Goal: Task Accomplishment & Management: Manage account settings

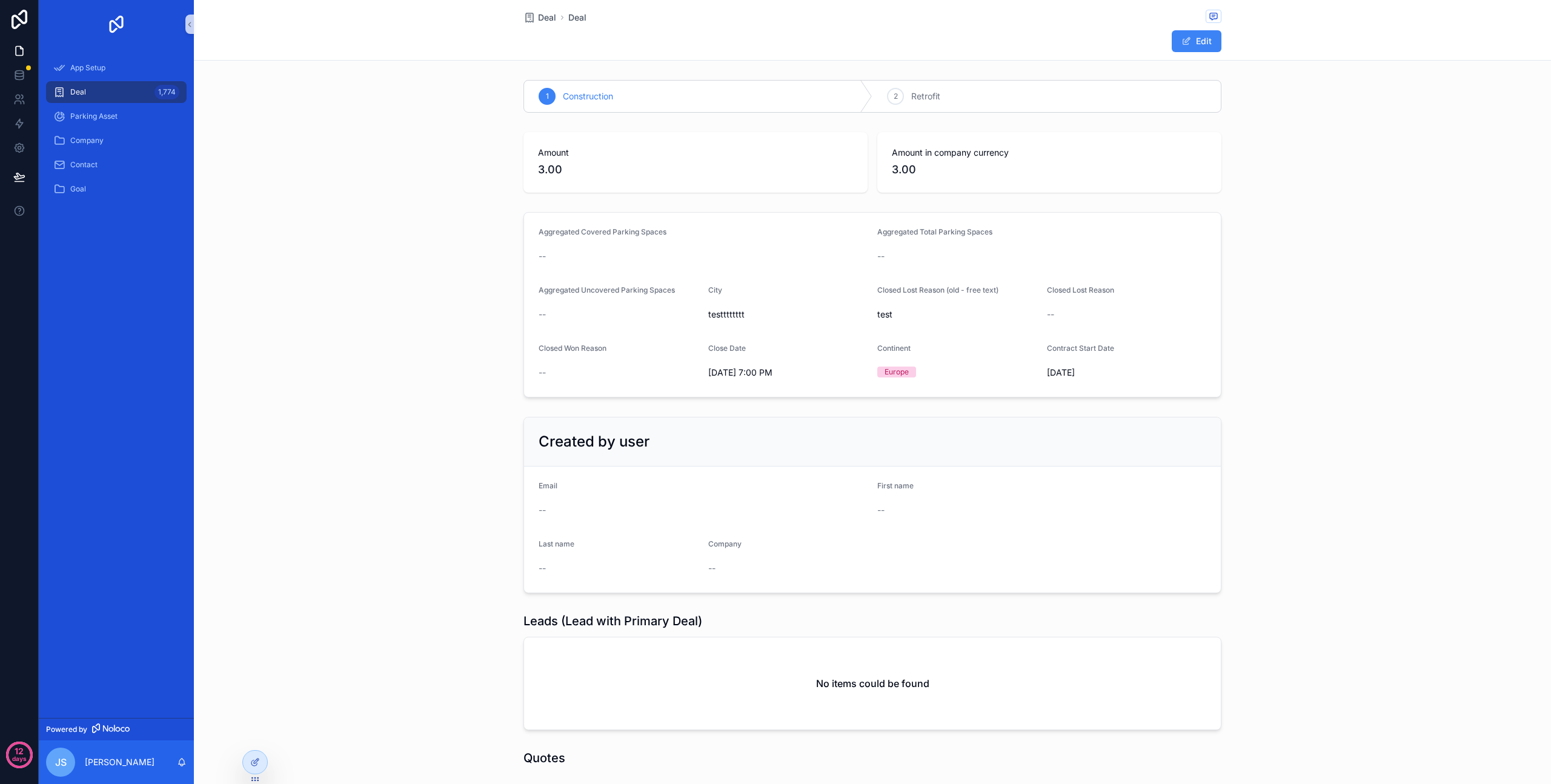
click at [399, 300] on div "Aggregated Covered Parking Spaces -- Aggregated Total Parking Spaces -- Aggrega…" at bounding box center [872, 305] width 1357 height 195
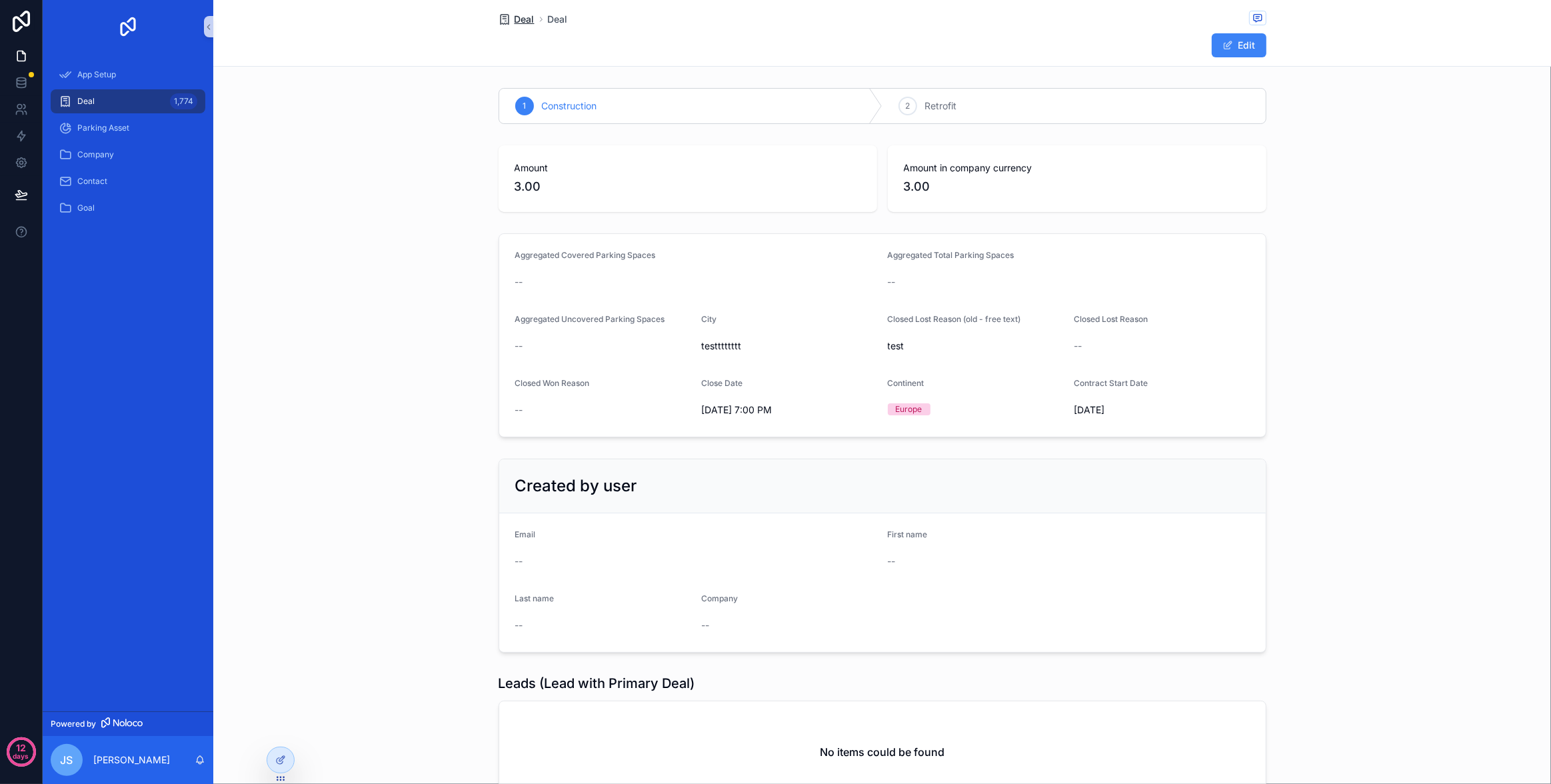
click at [520, 20] on span "Deal" at bounding box center [524, 20] width 20 height 14
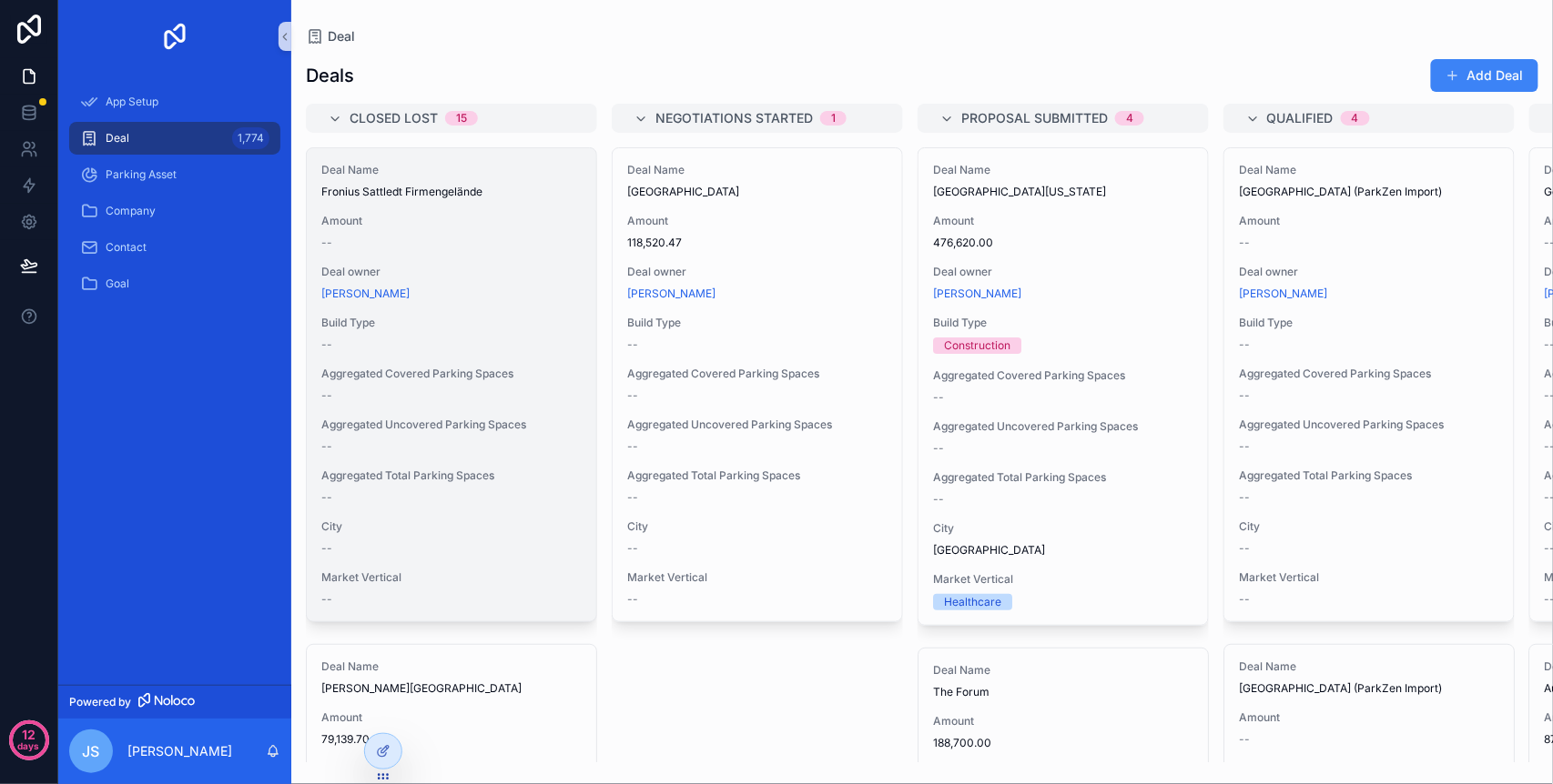
click at [395, 461] on div "Deal Name [PERSON_NAME] Firmengelände Amount -- Deal owner [PERSON_NAME] Build …" at bounding box center [451, 384] width 289 height 473
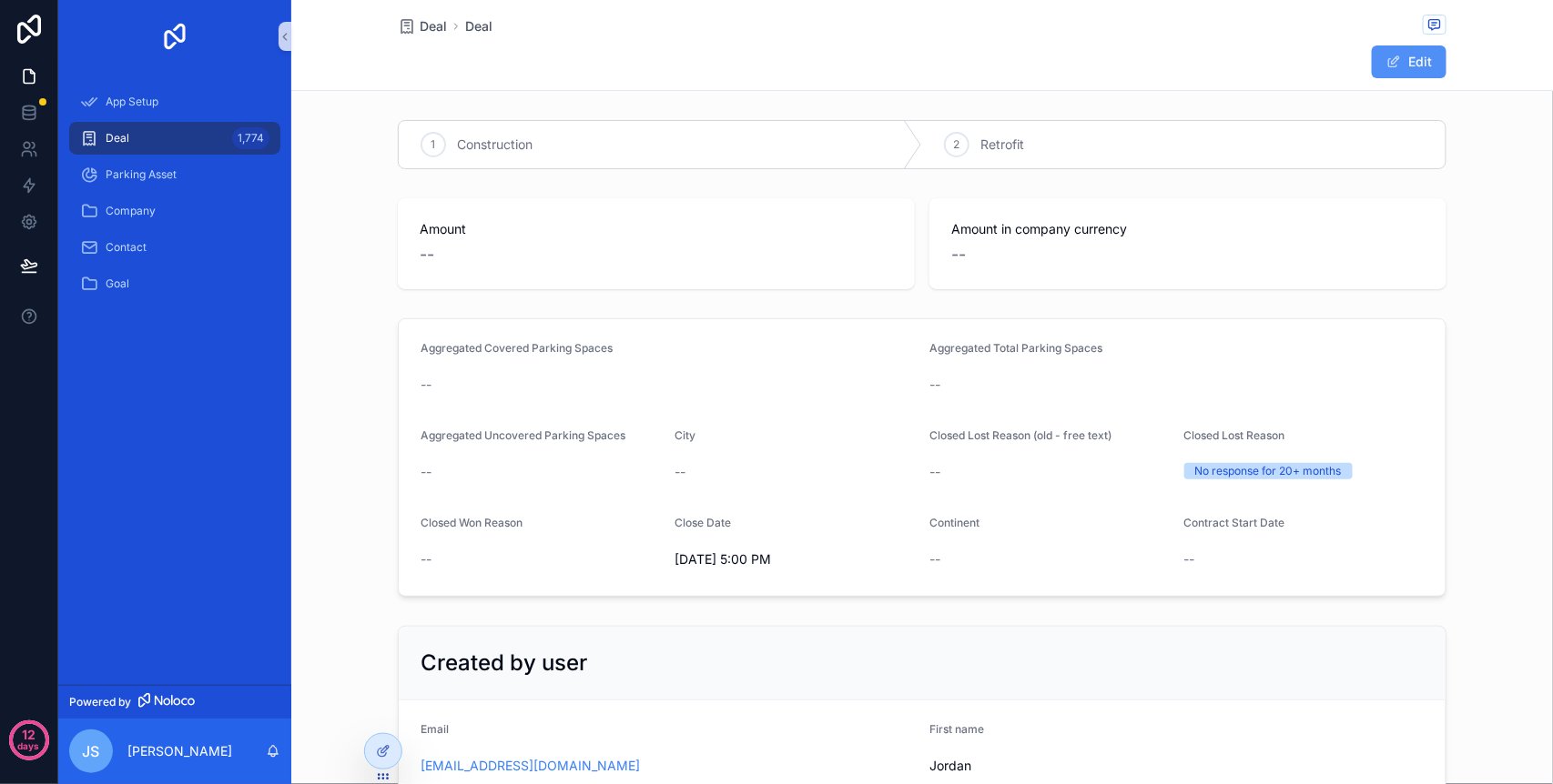
click at [1409, 69] on button "Edit" at bounding box center [1409, 62] width 75 height 33
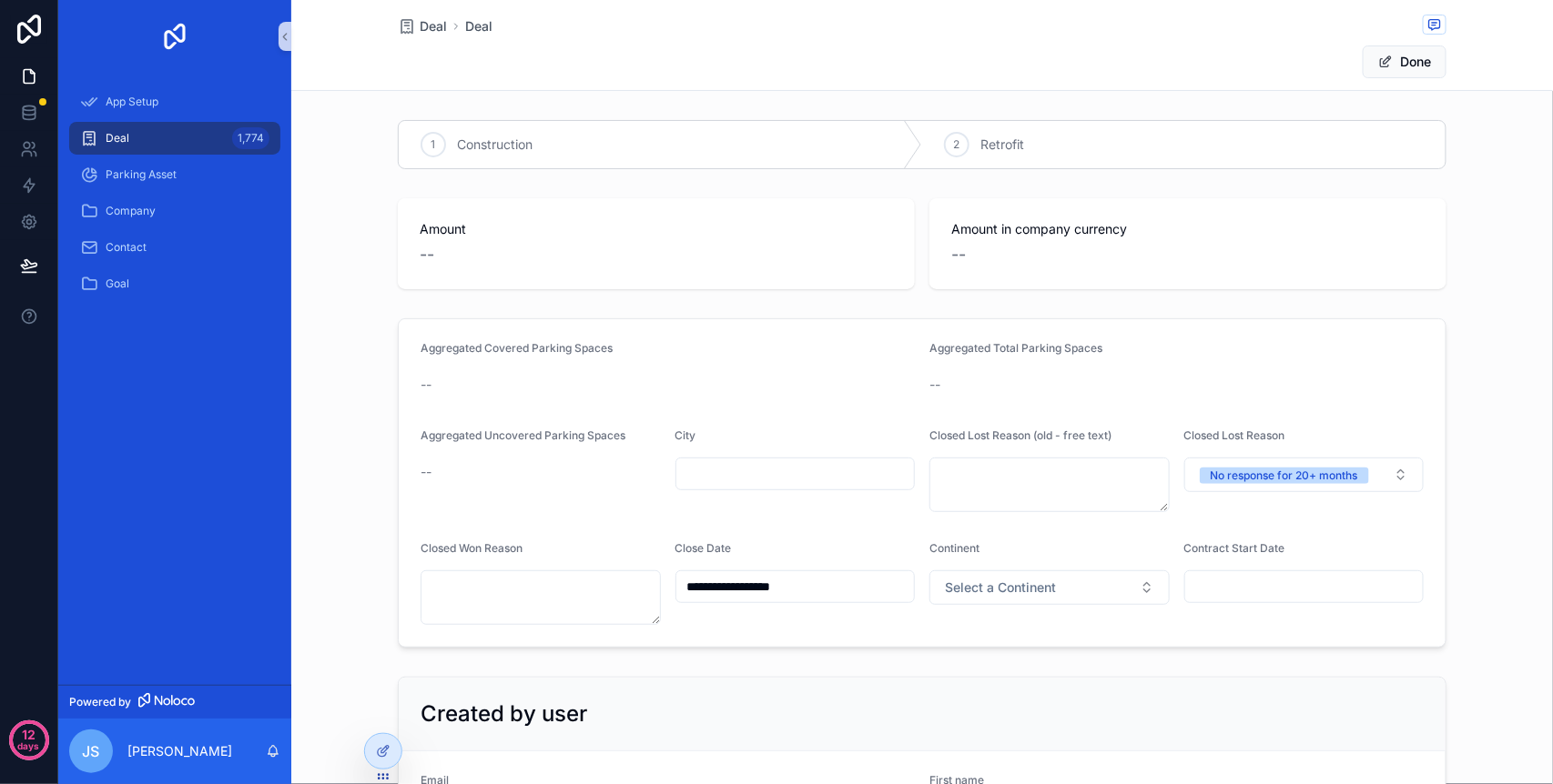
click at [793, 471] on input "scrollable content" at bounding box center [796, 474] width 239 height 25
click at [501, 591] on textarea "scrollable content" at bounding box center [541, 598] width 241 height 55
click at [1381, 70] on button "Done" at bounding box center [1405, 62] width 84 height 33
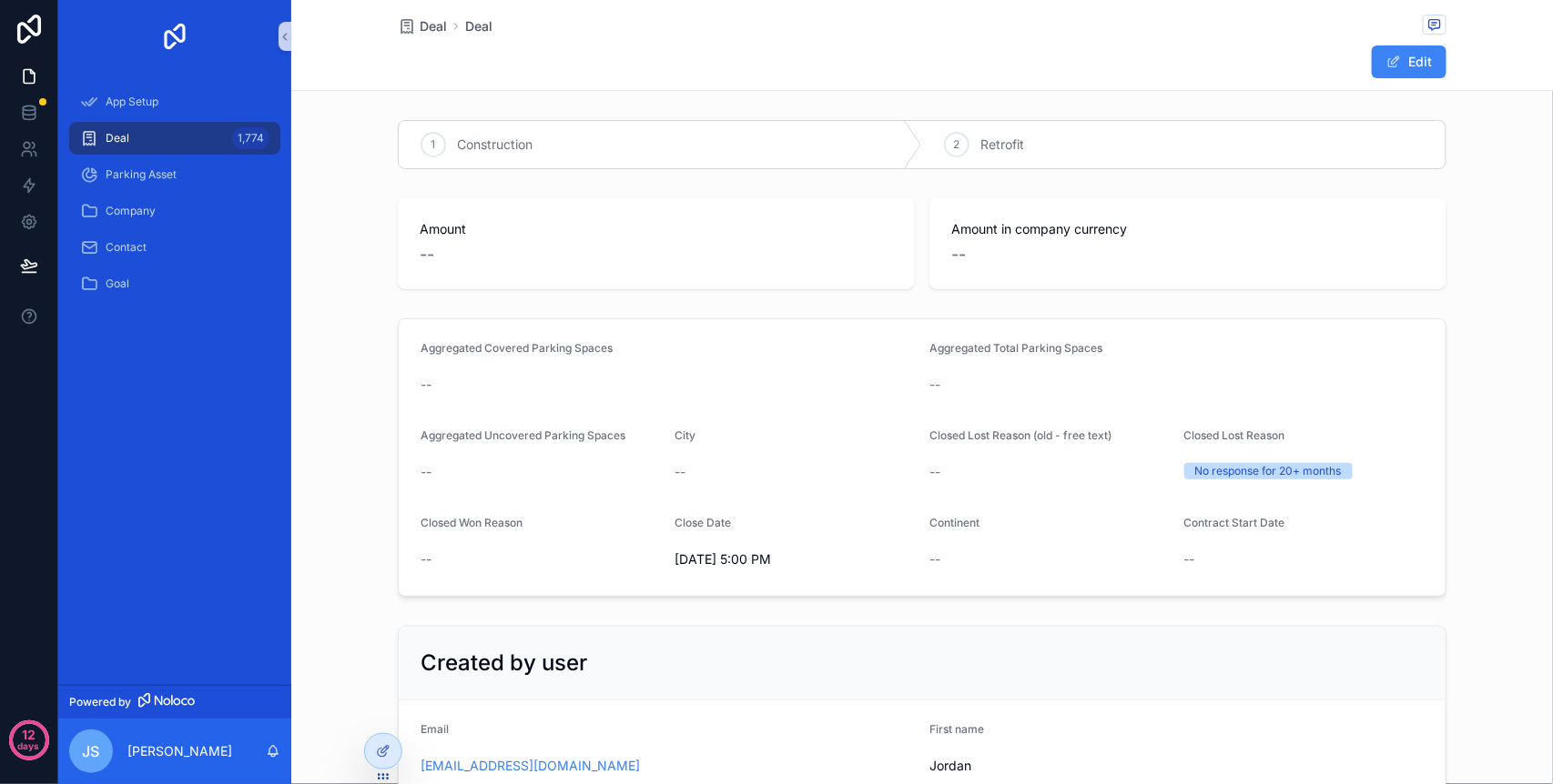
click at [364, 373] on div "Aggregated Covered Parking Spaces -- Aggregated Total Parking Spaces -- Aggrega…" at bounding box center [922, 458] width 1262 height 293
click at [359, 394] on div "Aggregated Covered Parking Spaces -- Aggregated Total Parking Spaces -- Aggrega…" at bounding box center [922, 458] width 1262 height 293
click at [398, 732] on form "Email [PERSON_NAME][EMAIL_ADDRESS][DOMAIN_NAME] First name [PERSON_NAME] Last n…" at bounding box center [922, 794] width 1047 height 189
click at [390, 750] on icon at bounding box center [383, 751] width 15 height 15
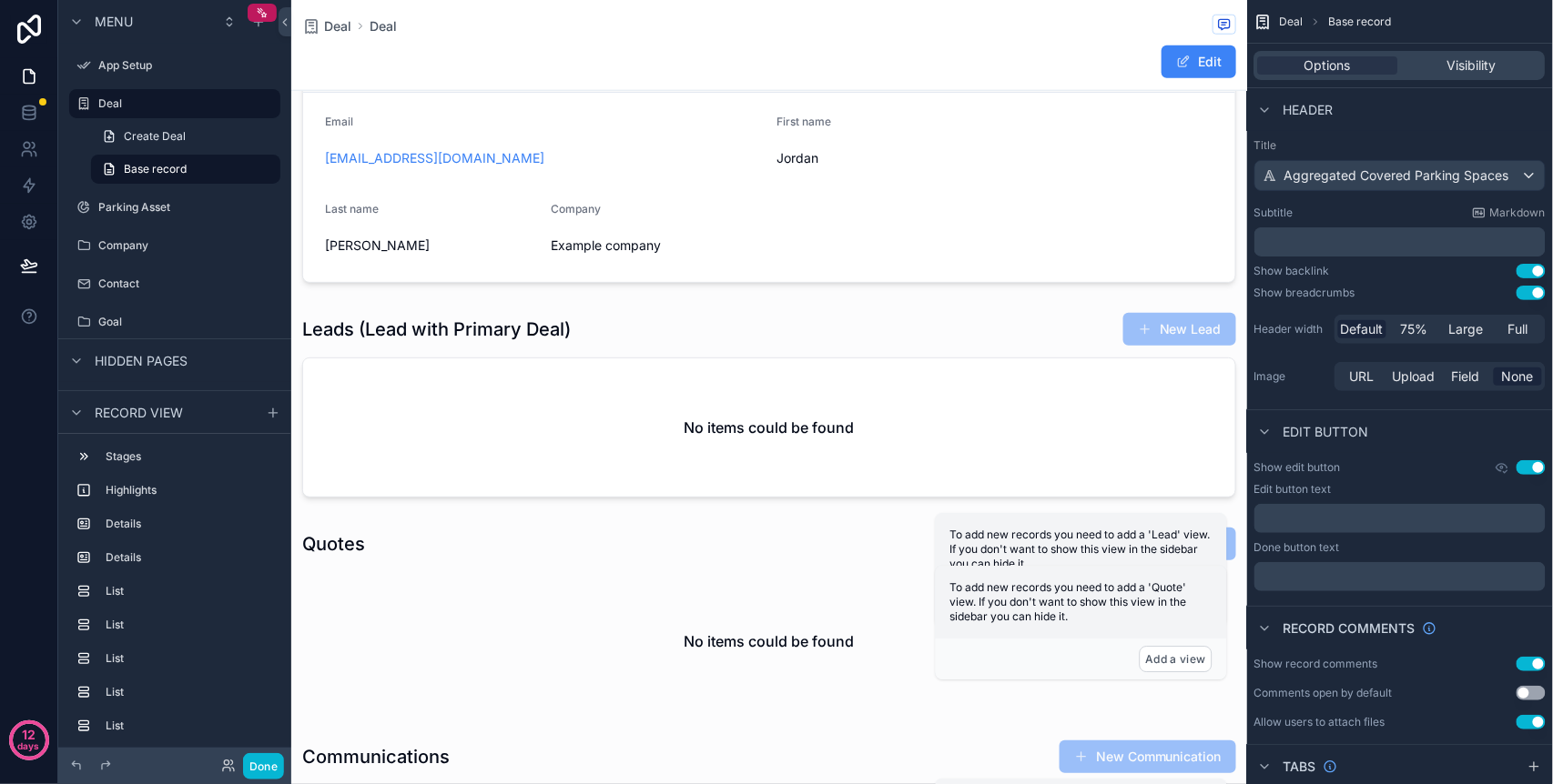
scroll to position [886, 0]
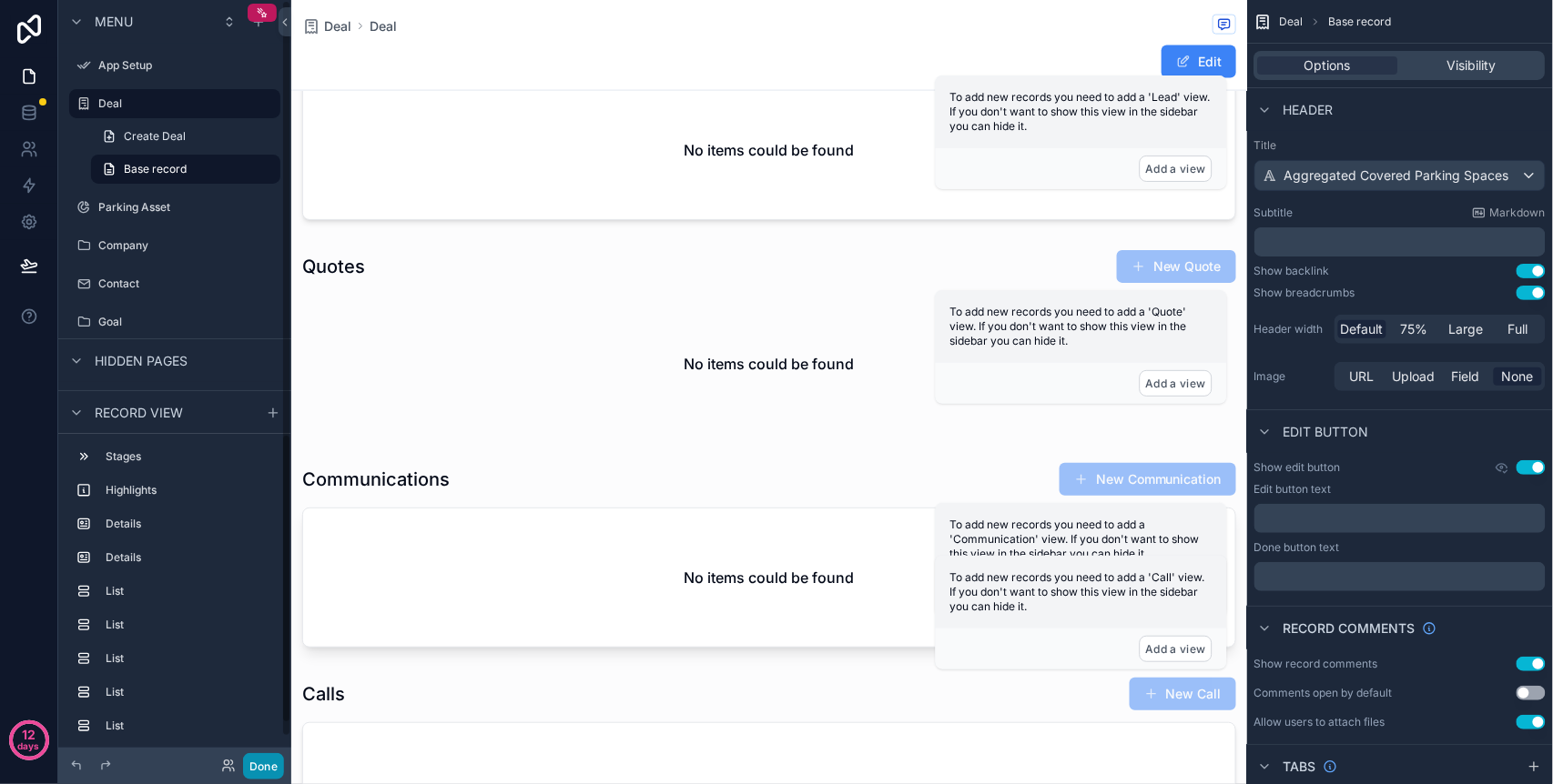
click at [258, 760] on button "Done" at bounding box center [264, 766] width 41 height 26
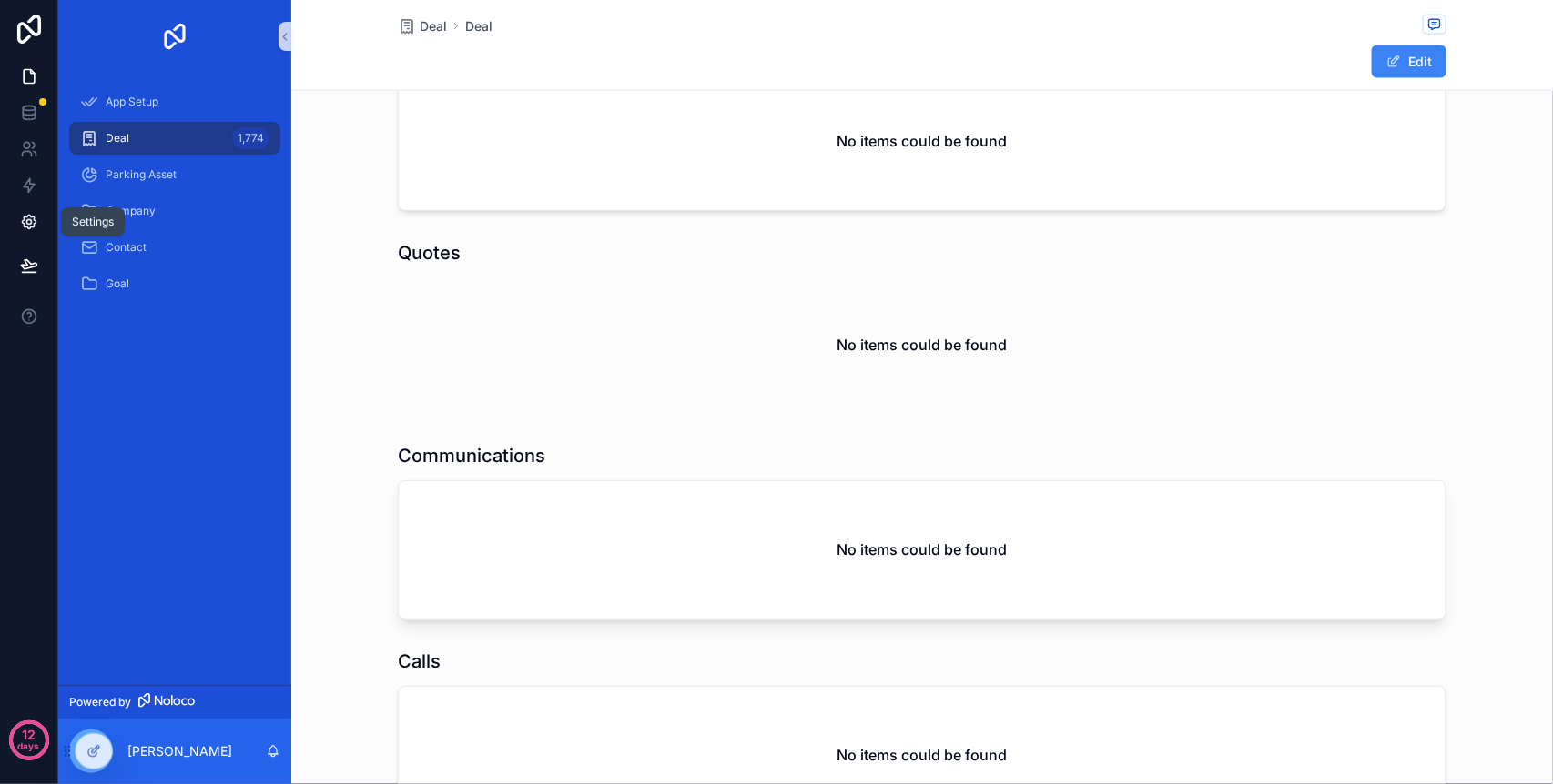
click at [26, 226] on icon at bounding box center [29, 222] width 19 height 19
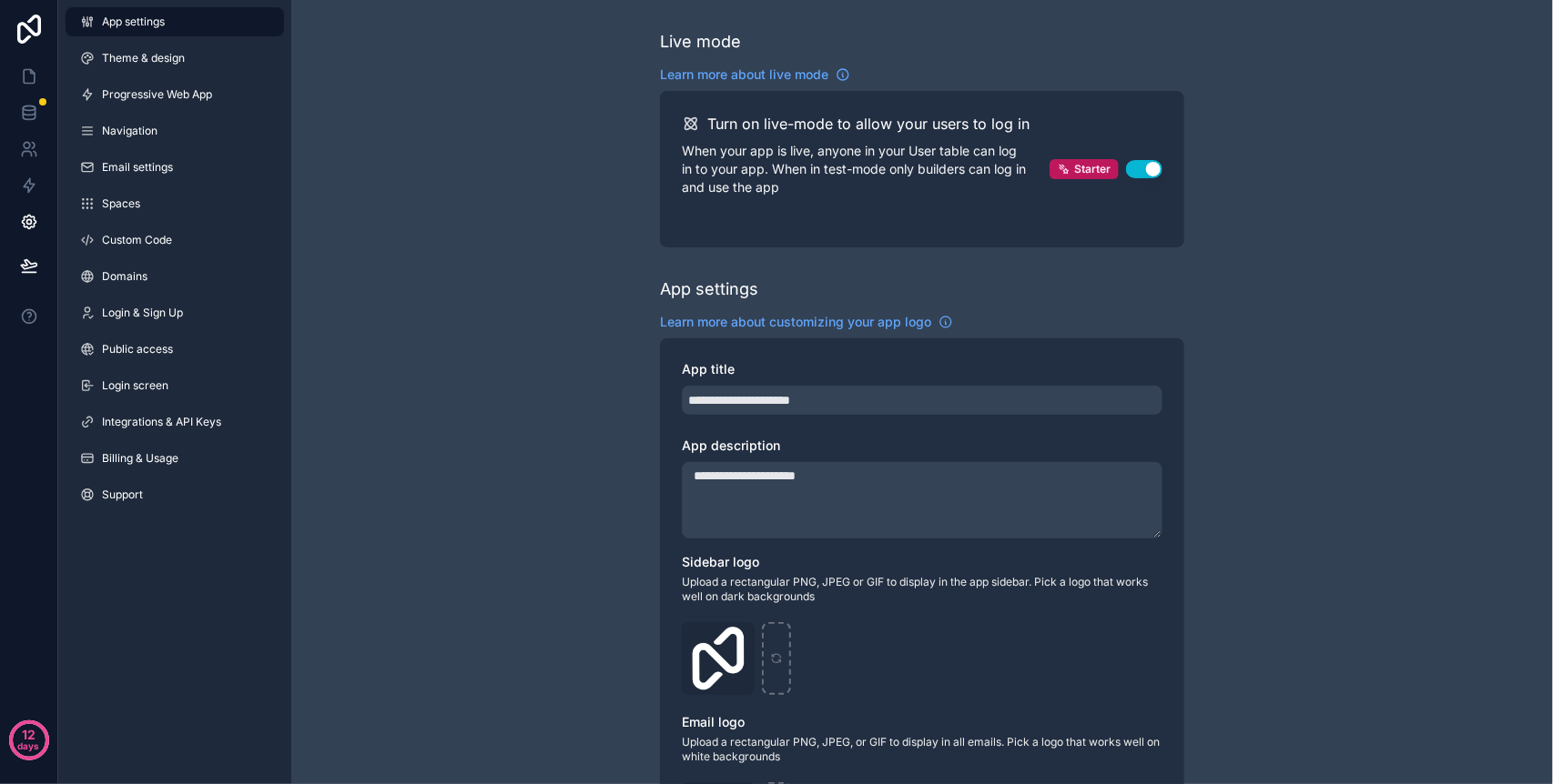
click at [170, 547] on div "App settings Theme & design Progressive Web App Navigation Email settings Space…" at bounding box center [174, 392] width 233 height 784
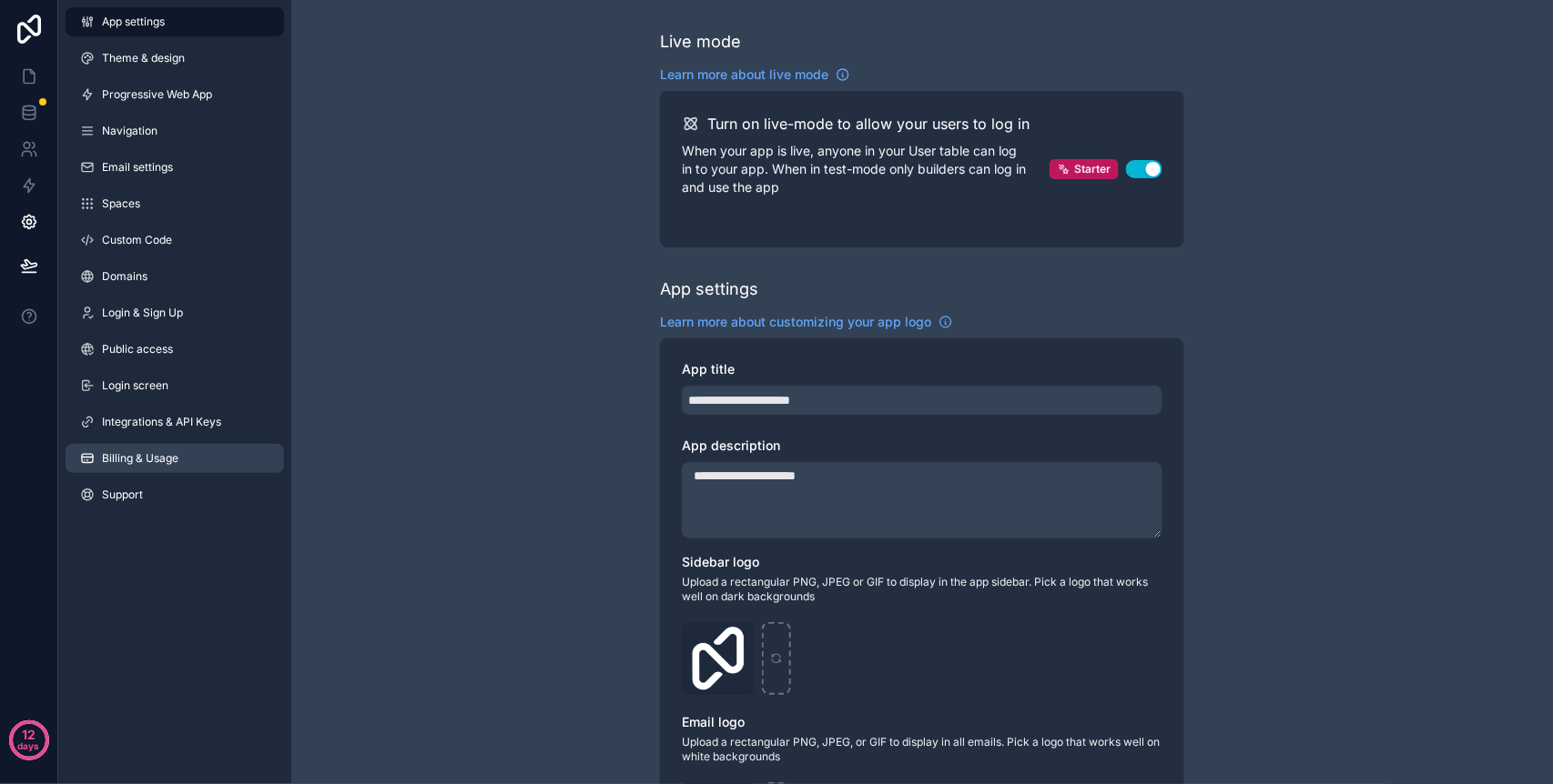
click at [159, 448] on link "Billing & Usage" at bounding box center [174, 458] width 218 height 29
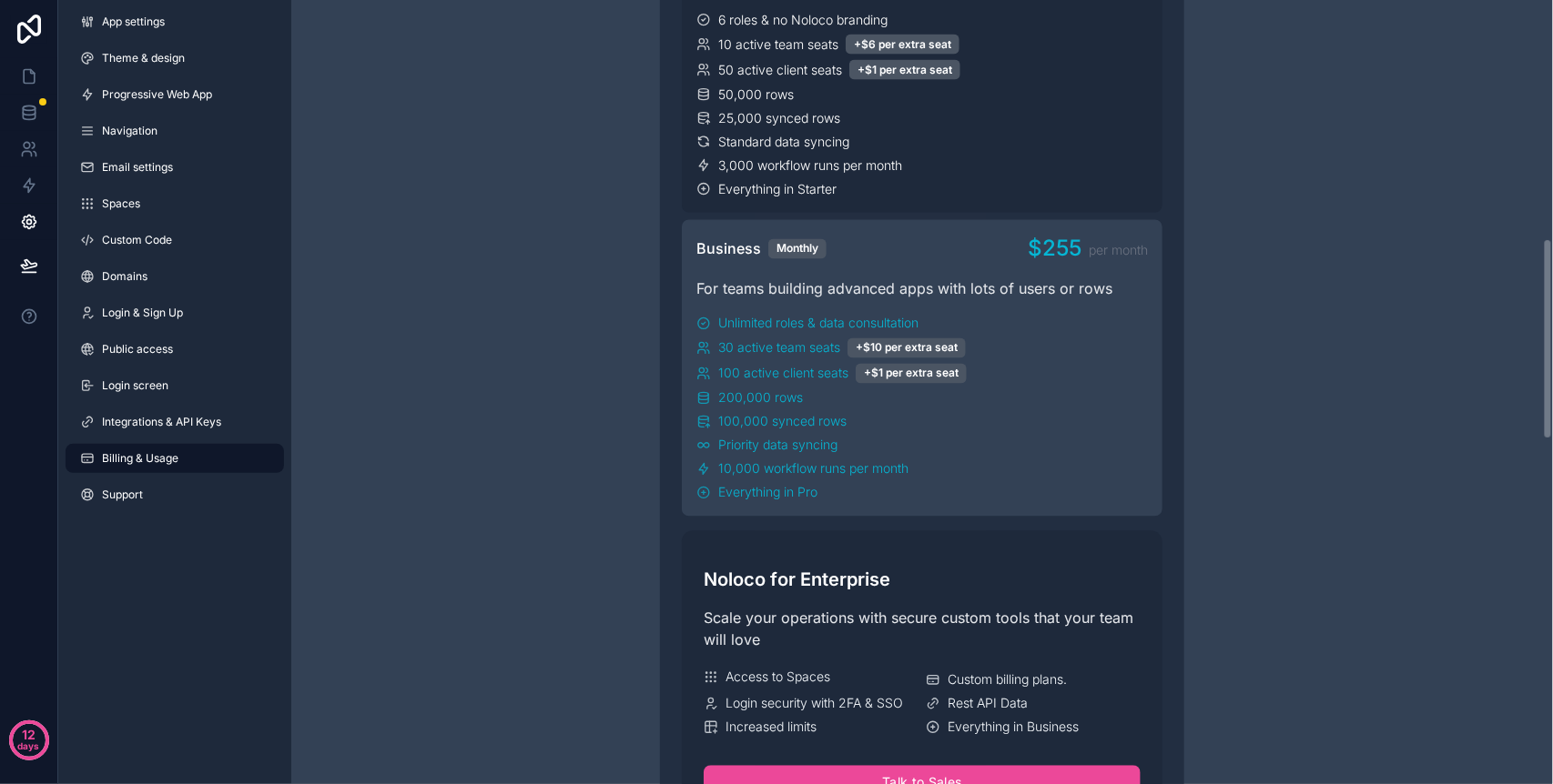
scroll to position [946, 0]
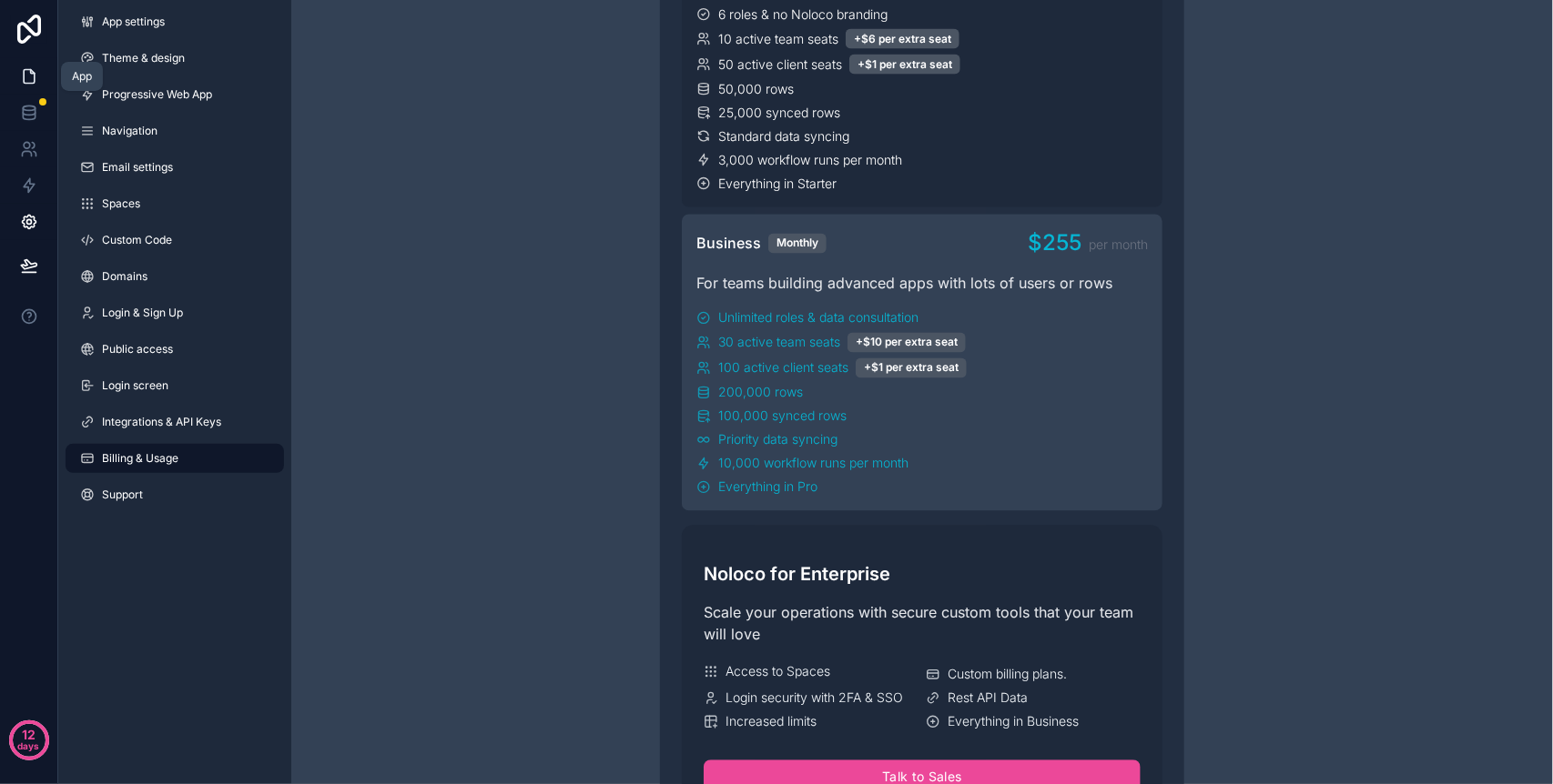
click at [19, 82] on link at bounding box center [28, 76] width 57 height 36
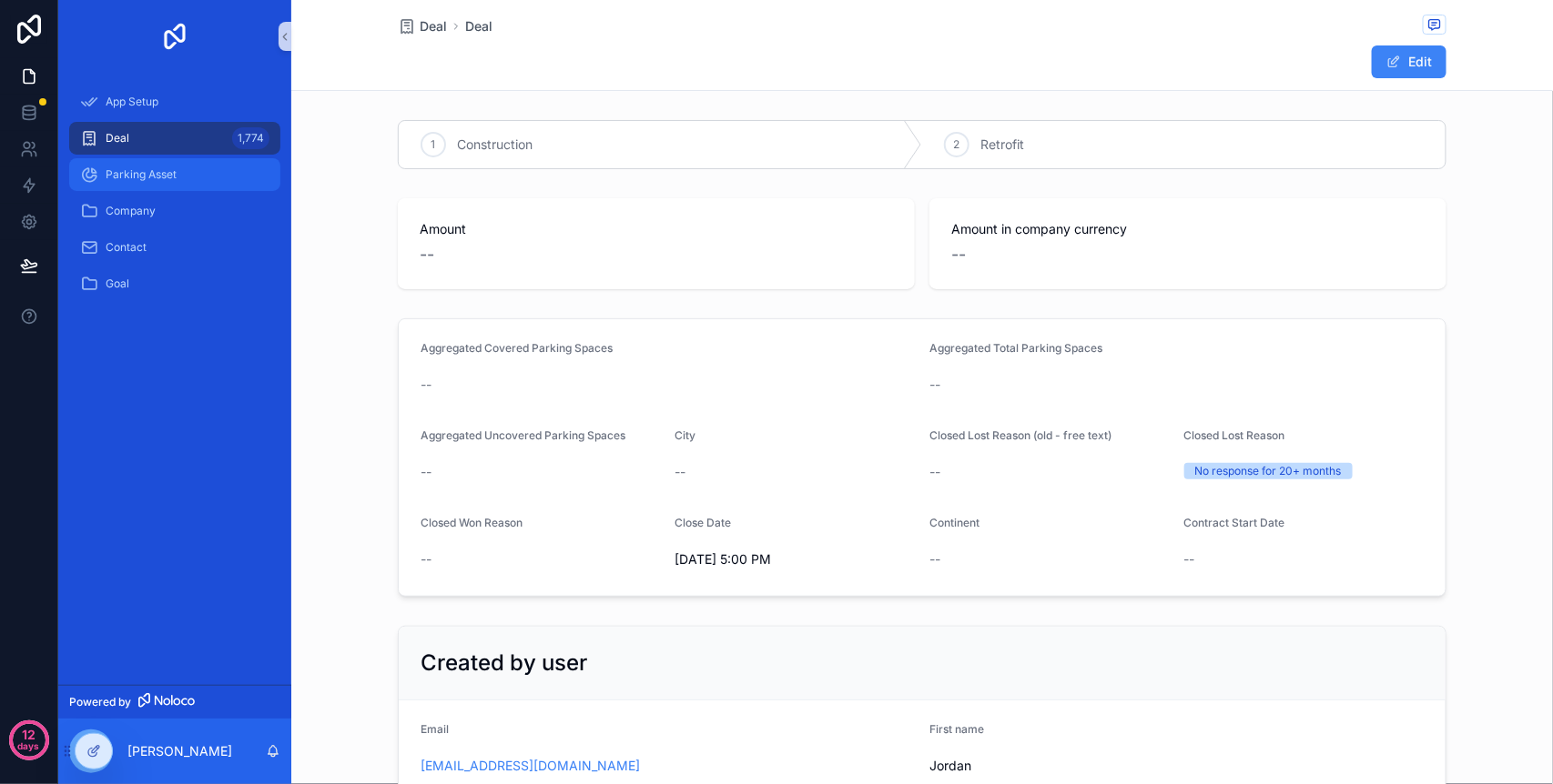
click at [127, 176] on span "Parking Asset" at bounding box center [141, 175] width 71 height 15
